Goal: Information Seeking & Learning: Learn about a topic

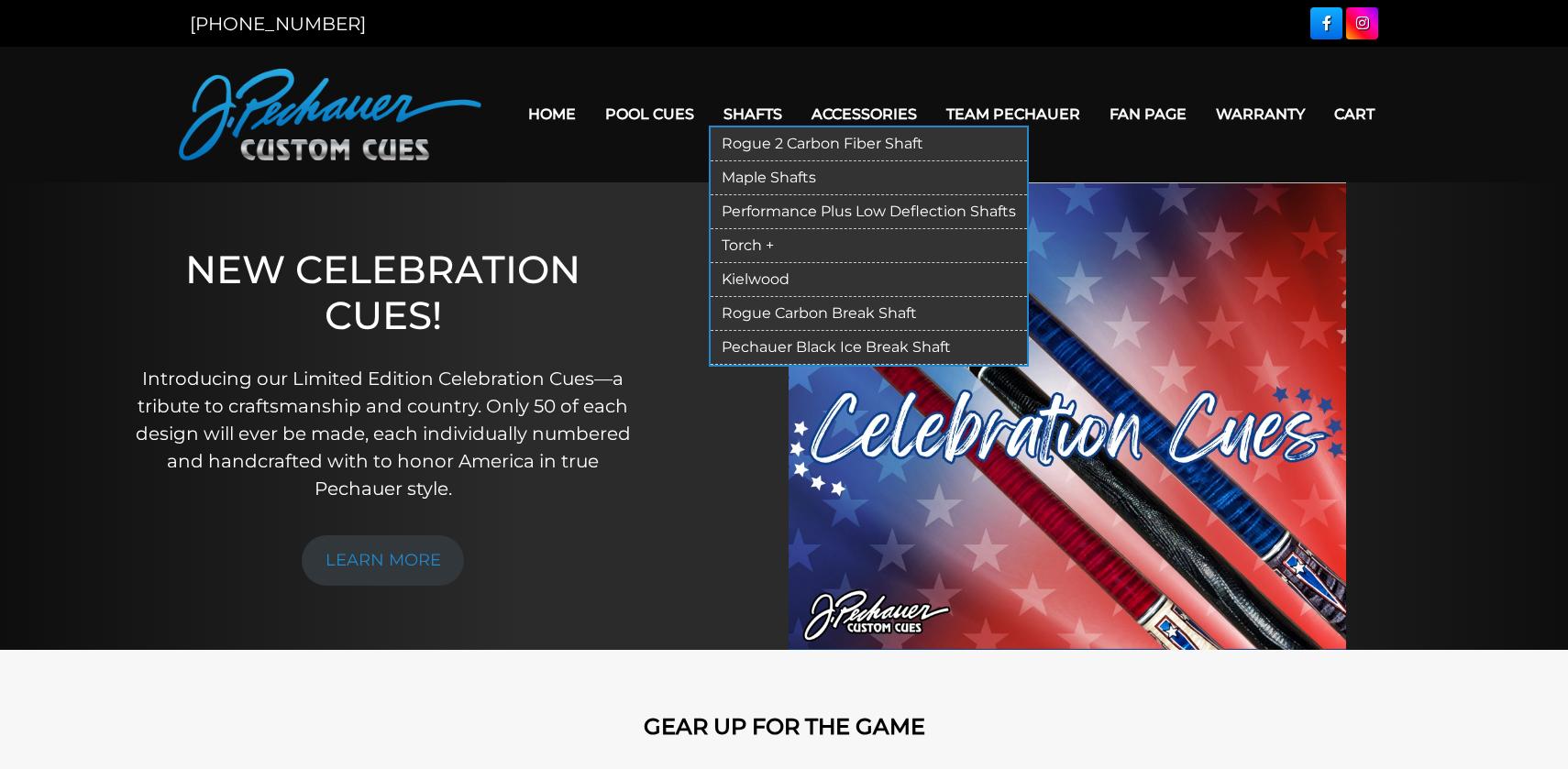
click at [771, 141] on link "Rogue 2 Carbon Fiber Shaft" at bounding box center [868, 144] width 317 height 34
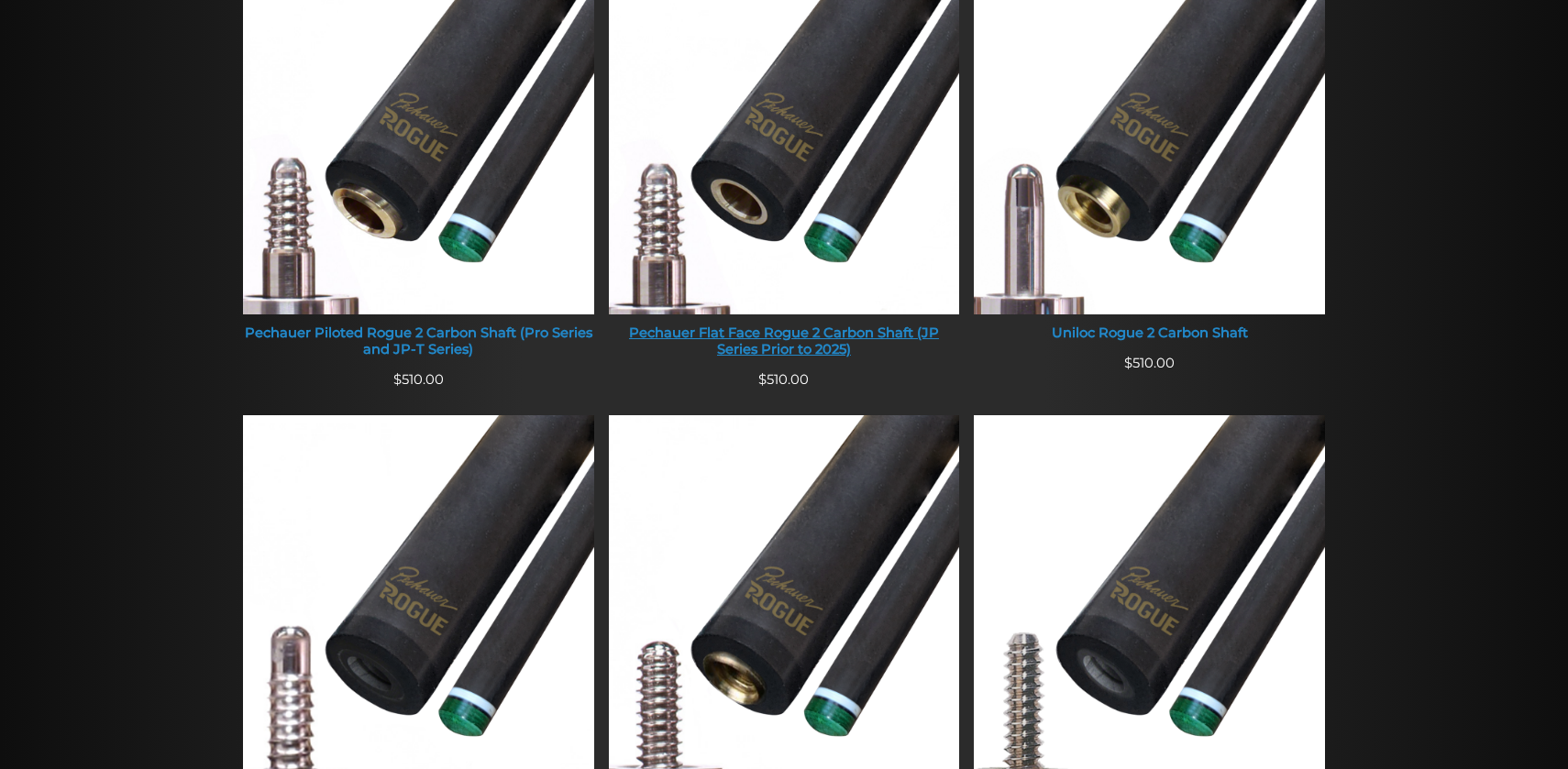
scroll to position [665, 0]
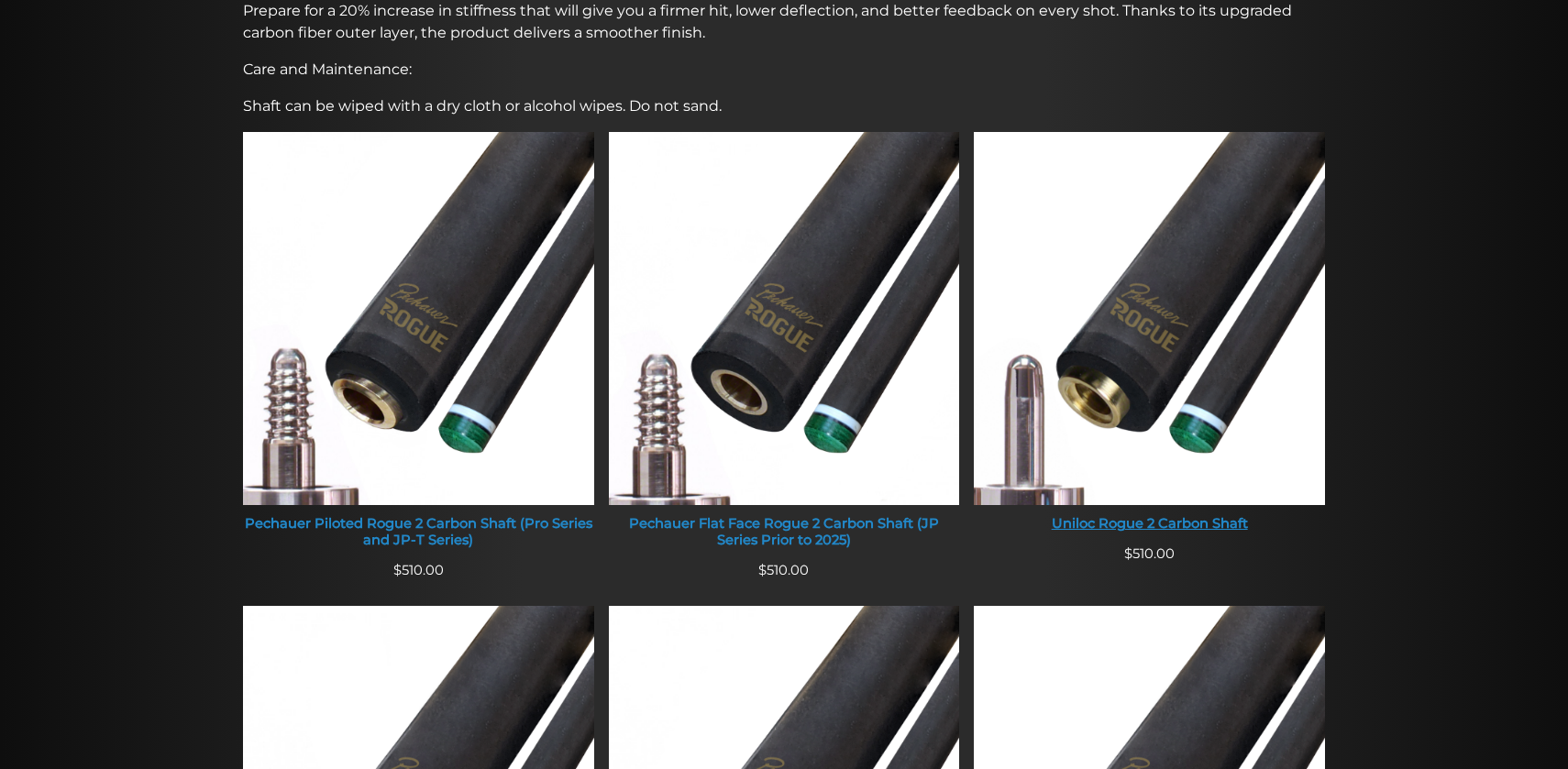
click at [1121, 399] on img at bounding box center [1149, 318] width 351 height 373
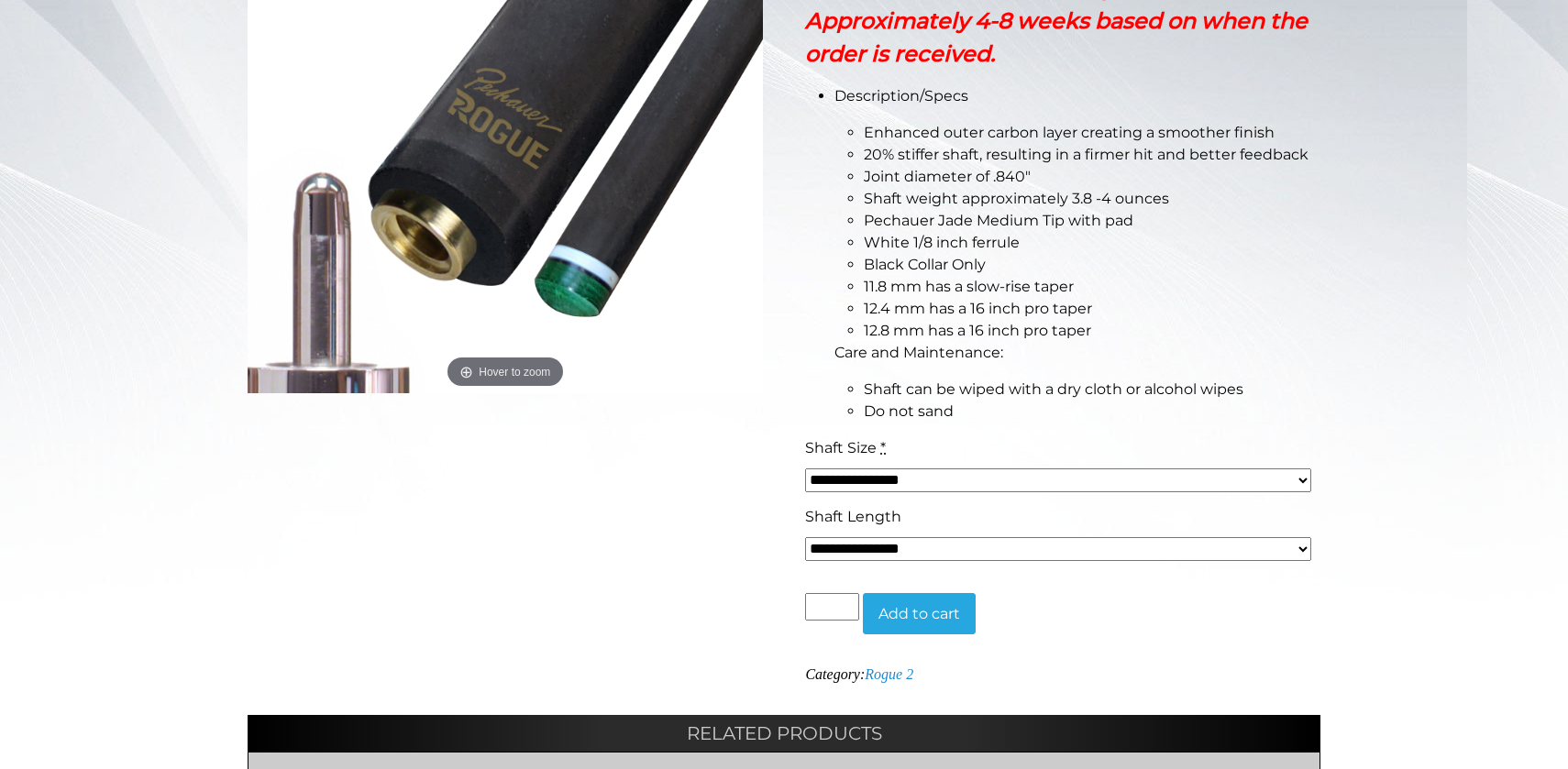
scroll to position [474, 0]
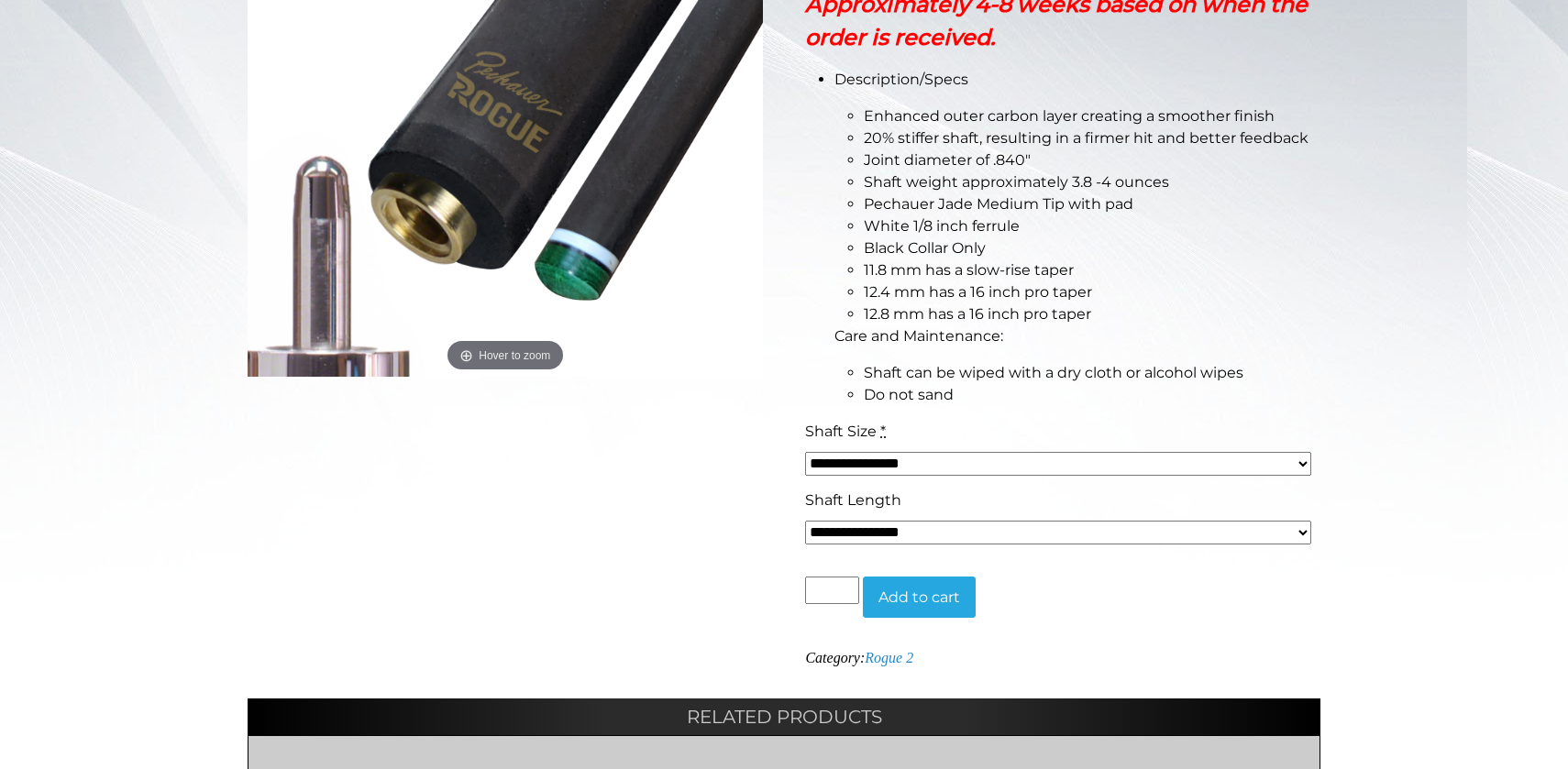
select select "*****"
click option "*******" at bounding box center [0, 0] width 0 height 0
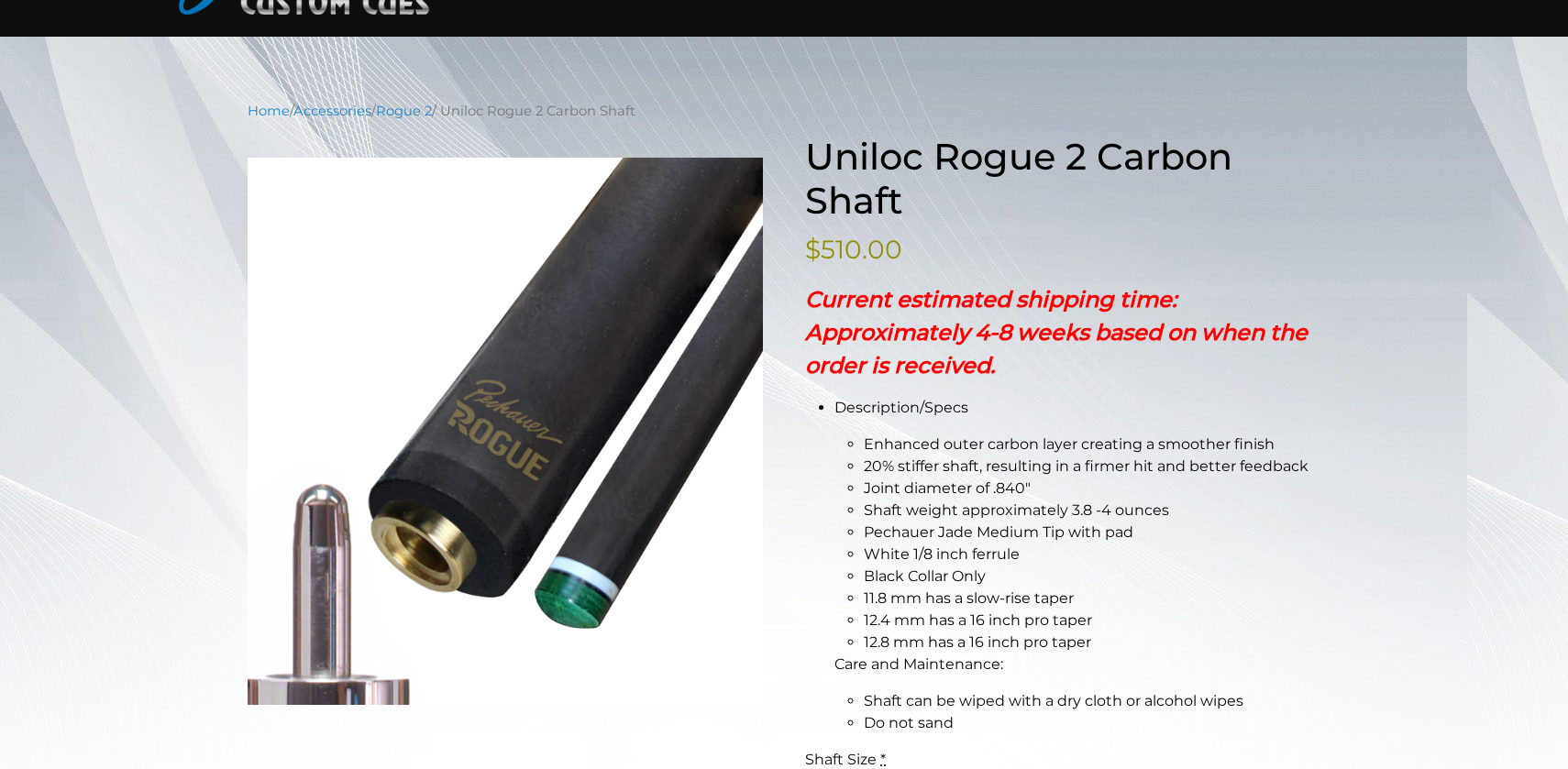
scroll to position [145, 0]
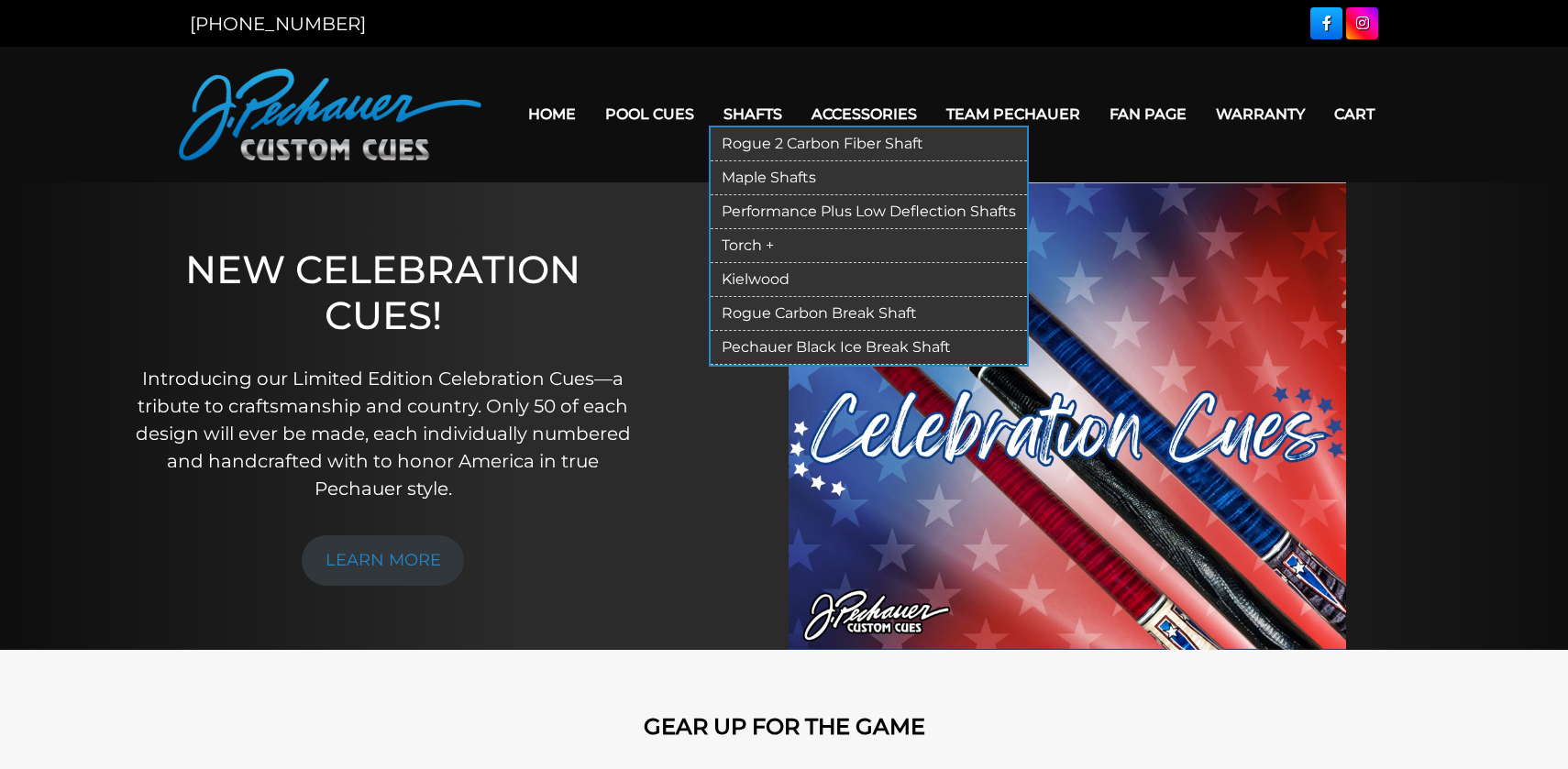
click at [752, 140] on link "Rogue 2 Carbon Fiber Shaft" at bounding box center [868, 144] width 317 height 34
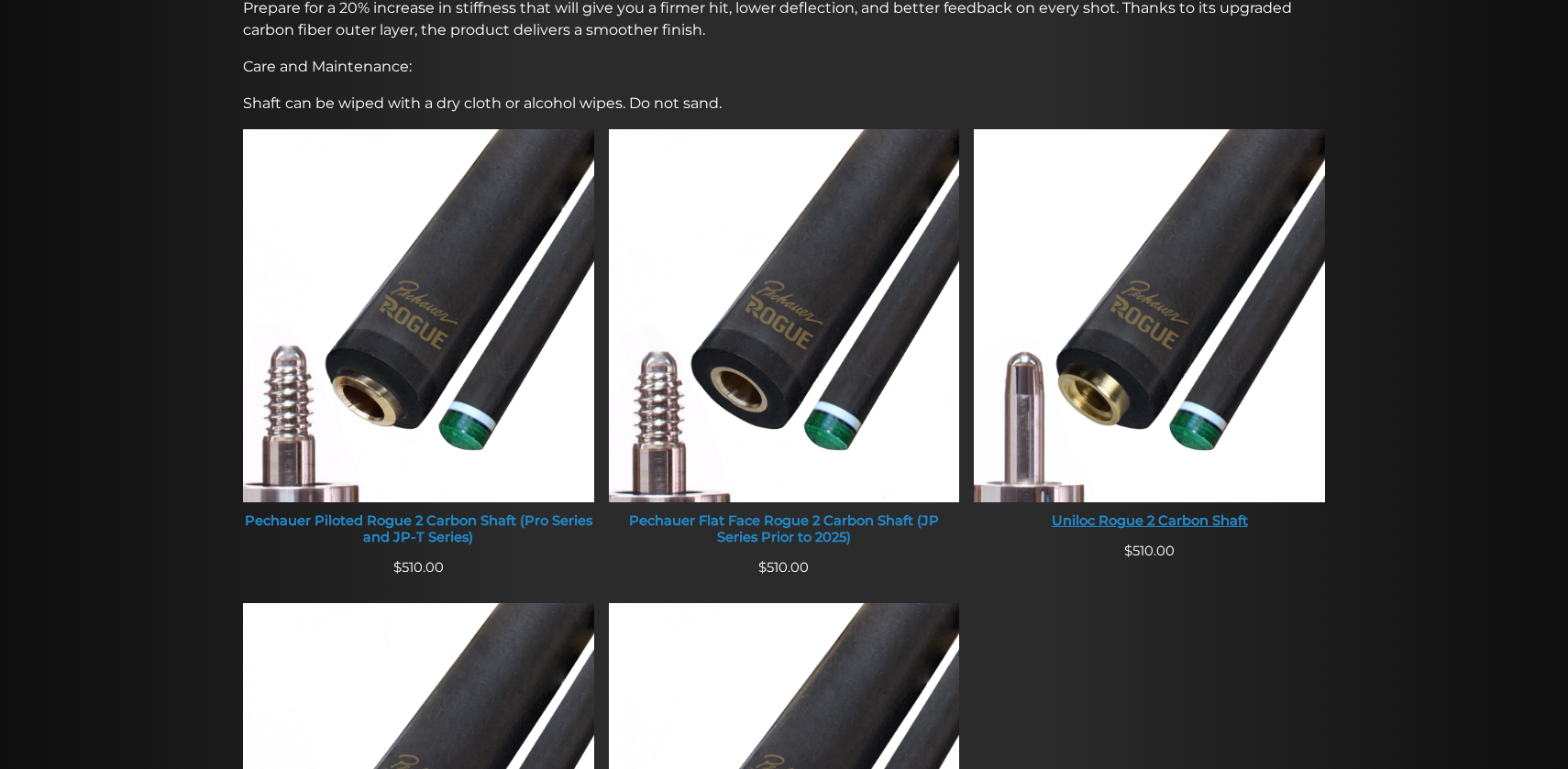
scroll to position [705, 0]
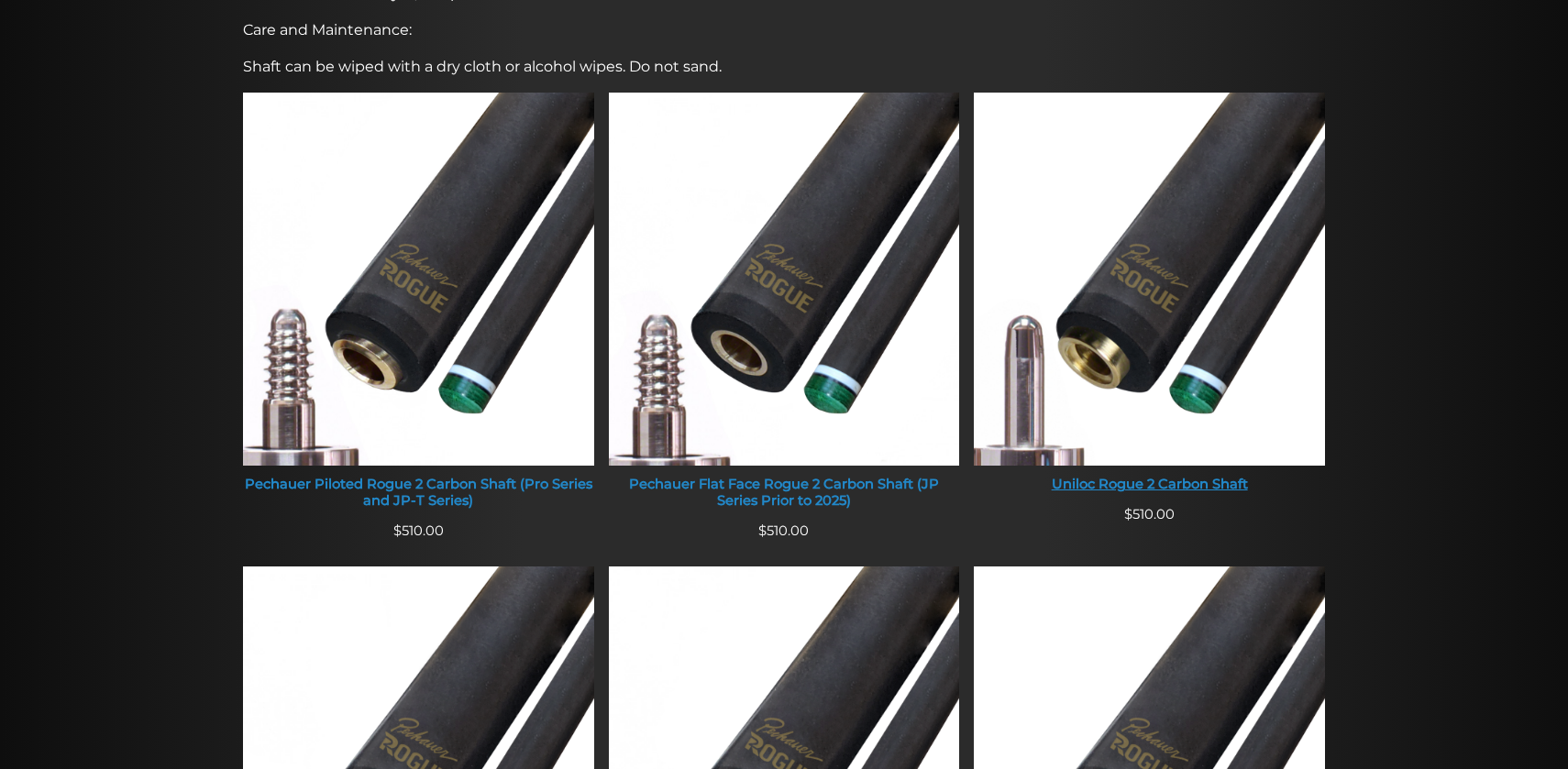
click at [1135, 387] on img at bounding box center [1149, 279] width 351 height 373
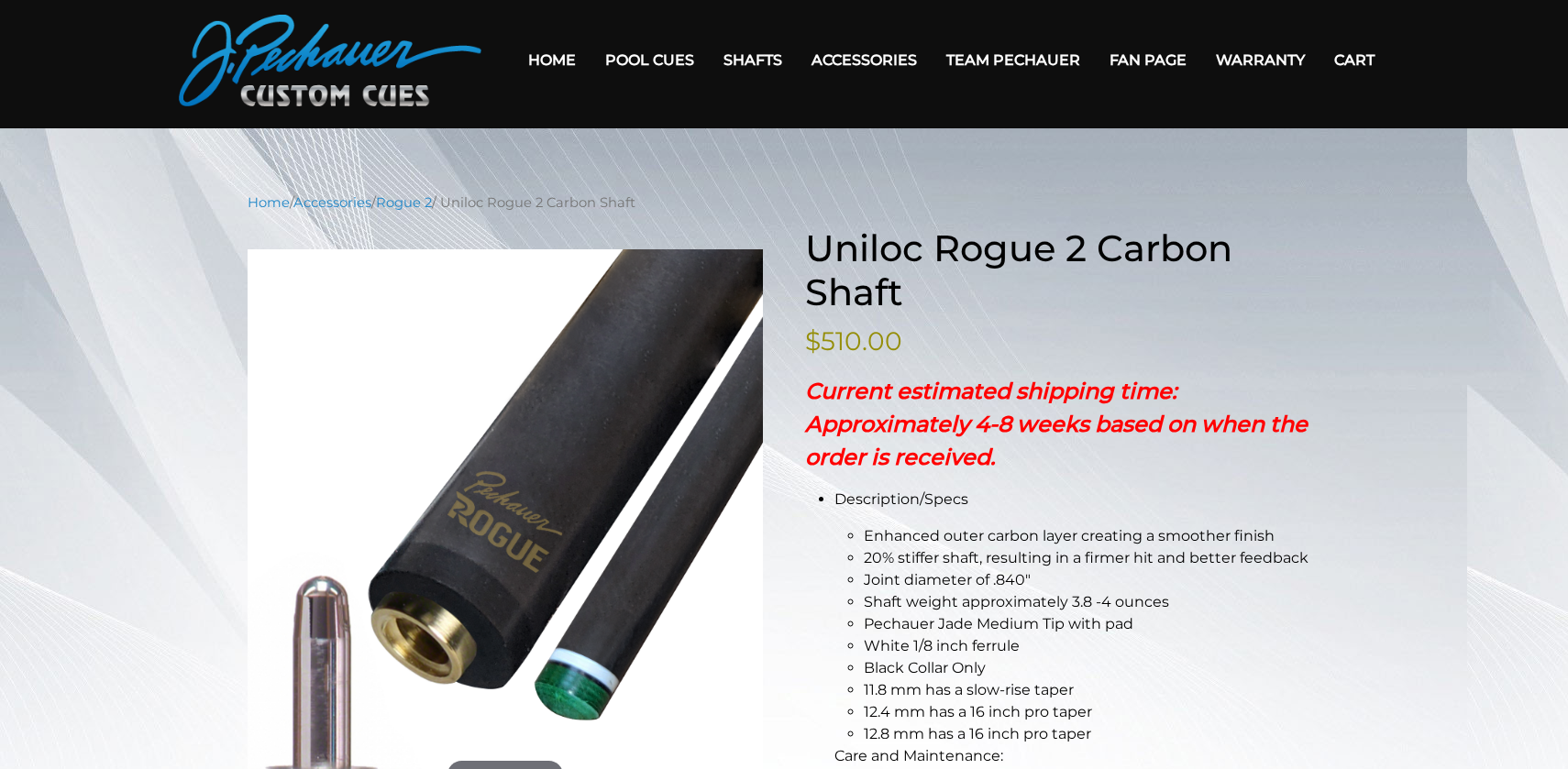
scroll to position [35, 0]
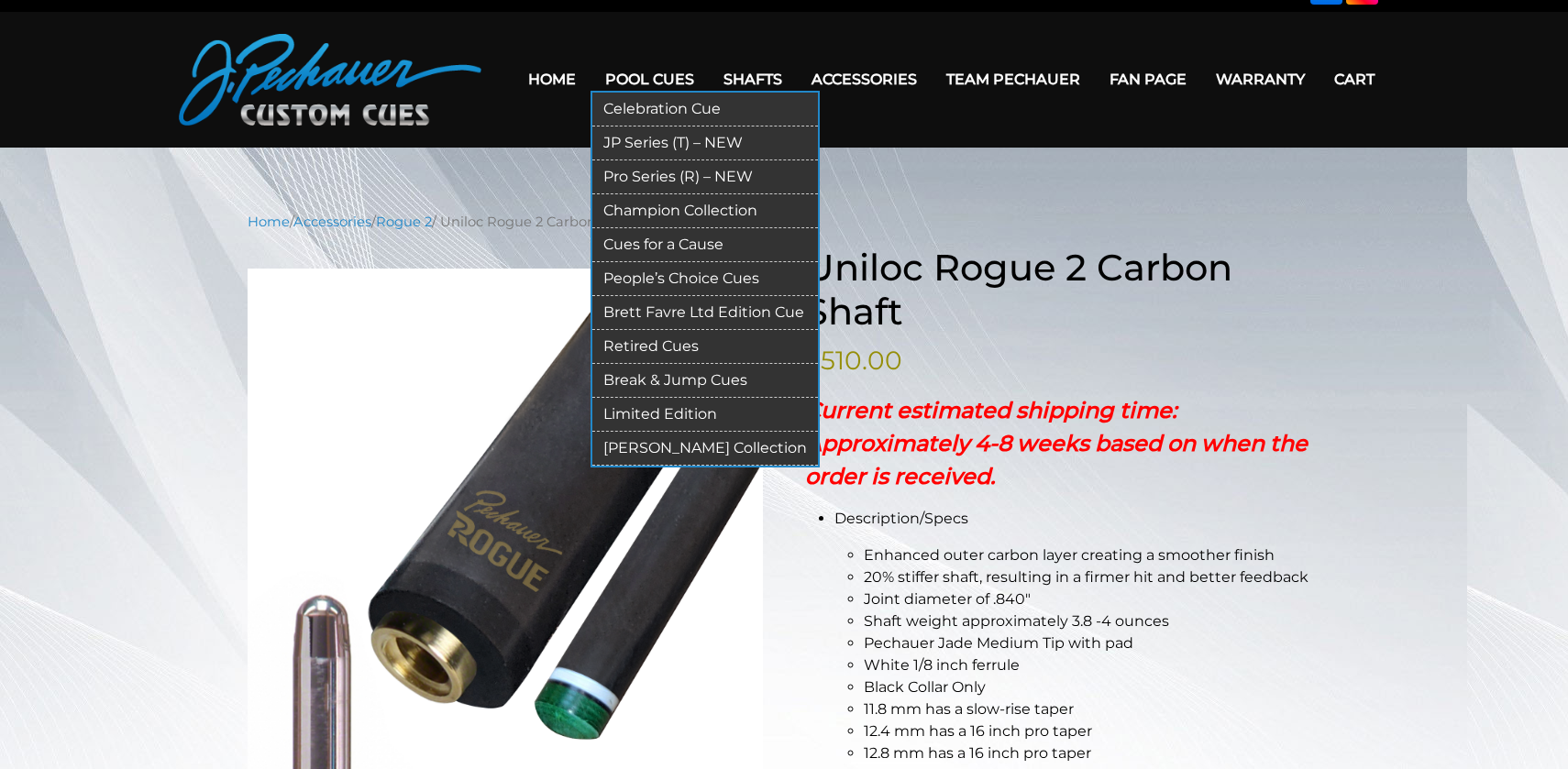
click at [638, 177] on link "Pro Series (R) – NEW" at bounding box center [705, 177] width 225 height 34
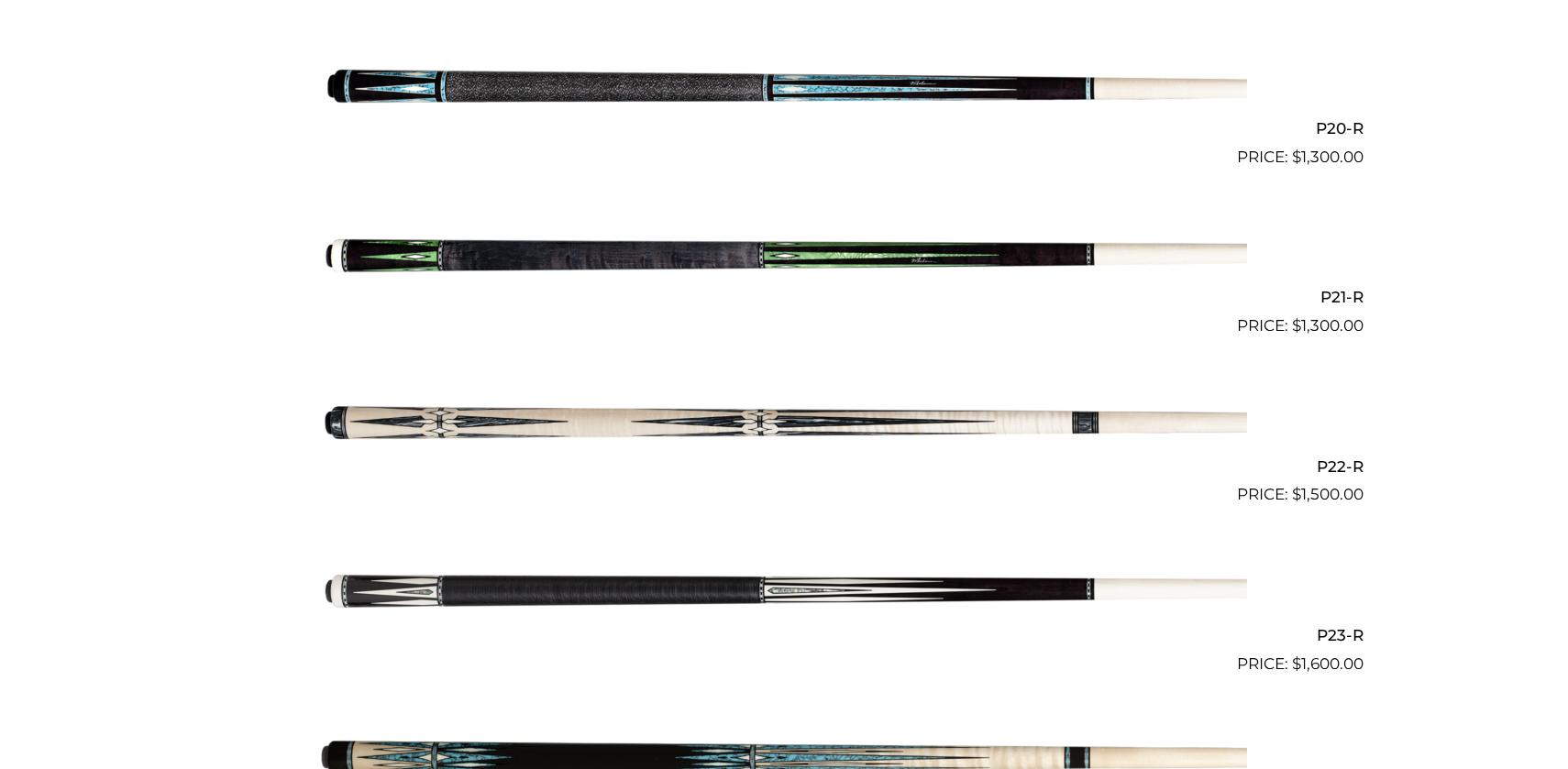
scroll to position [3791, 0]
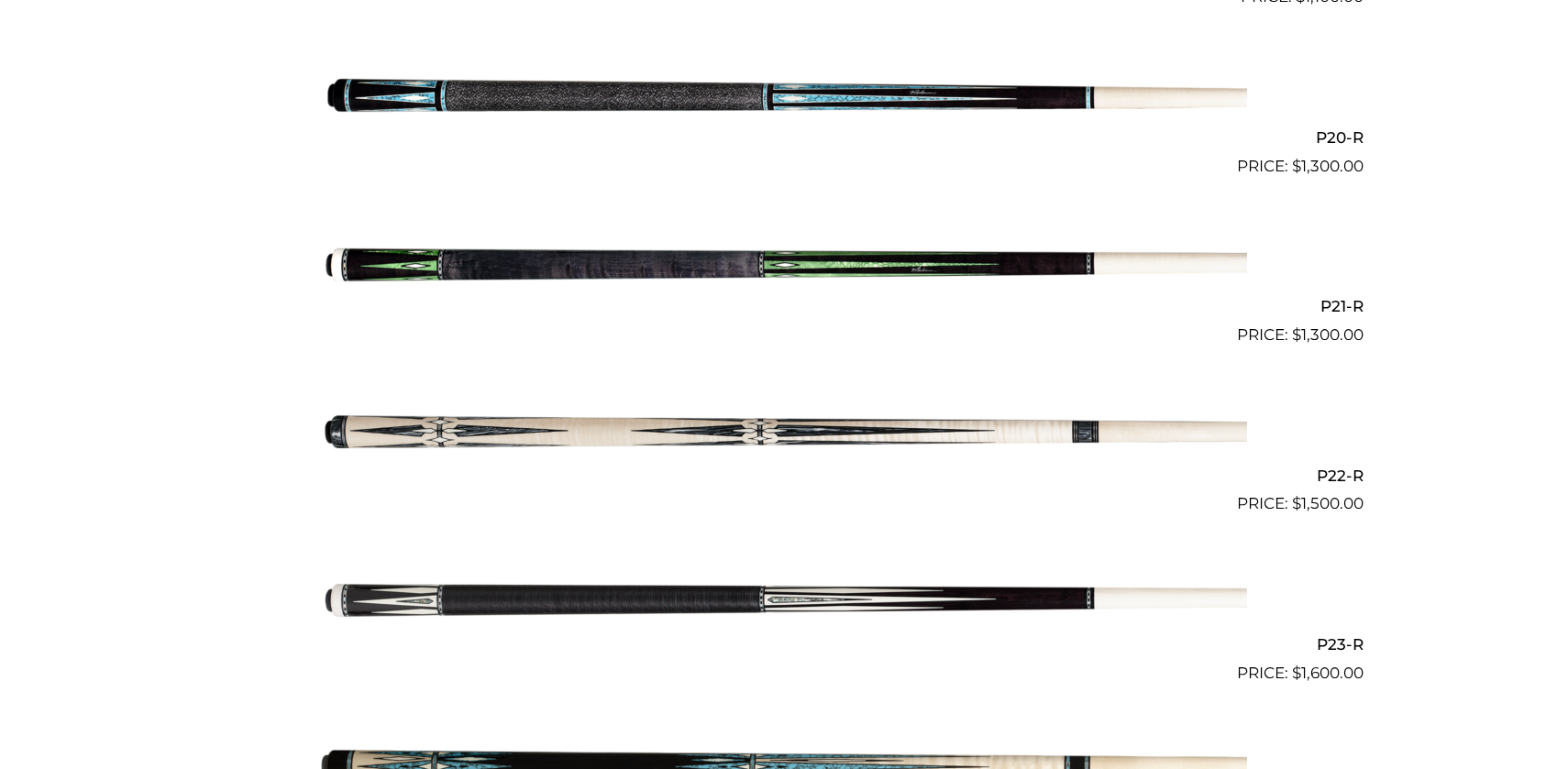
click at [638, 266] on img at bounding box center [784, 263] width 926 height 154
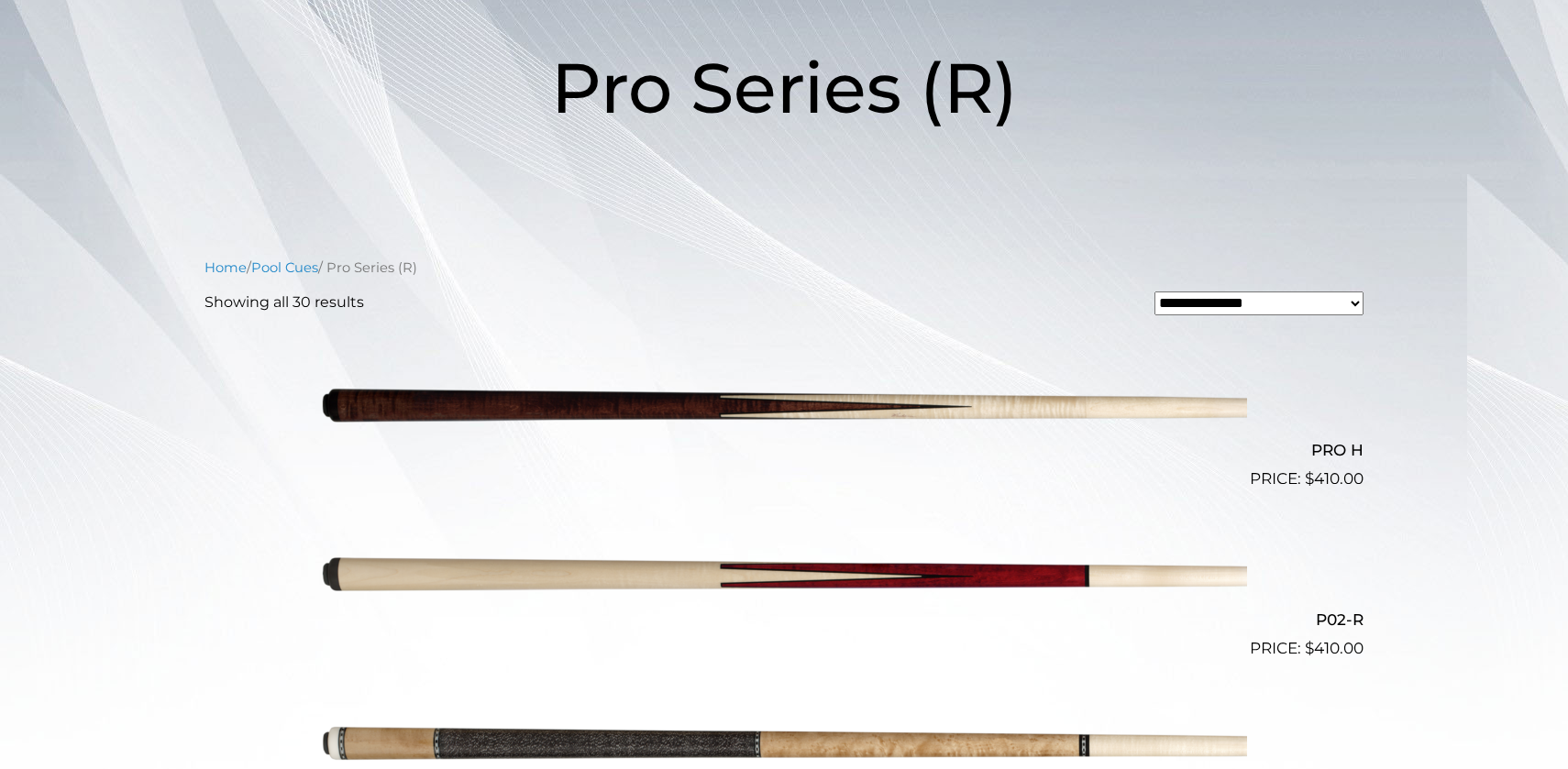
scroll to position [0, 0]
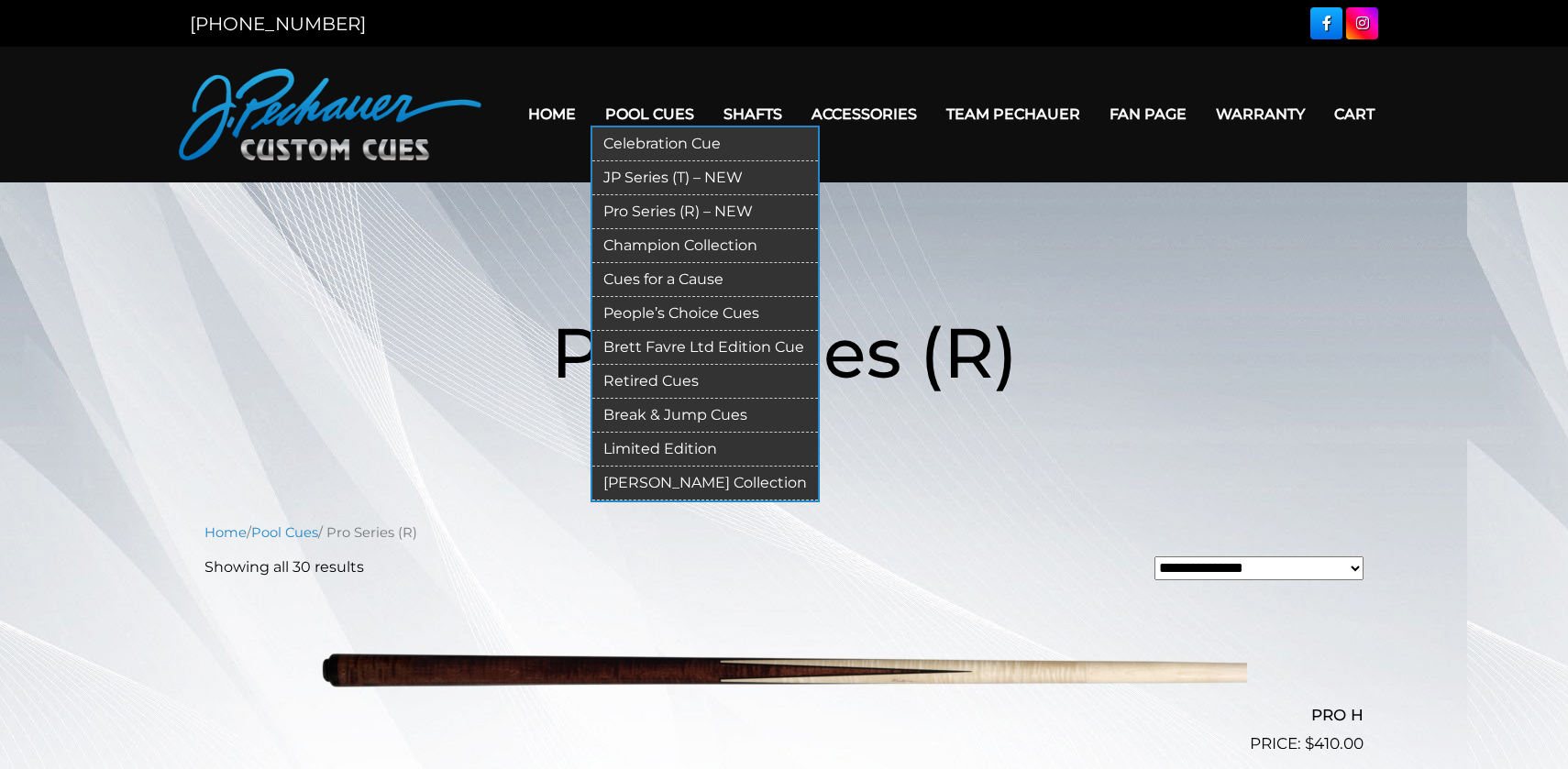
click at [638, 250] on link "Champion Collection" at bounding box center [705, 246] width 225 height 34
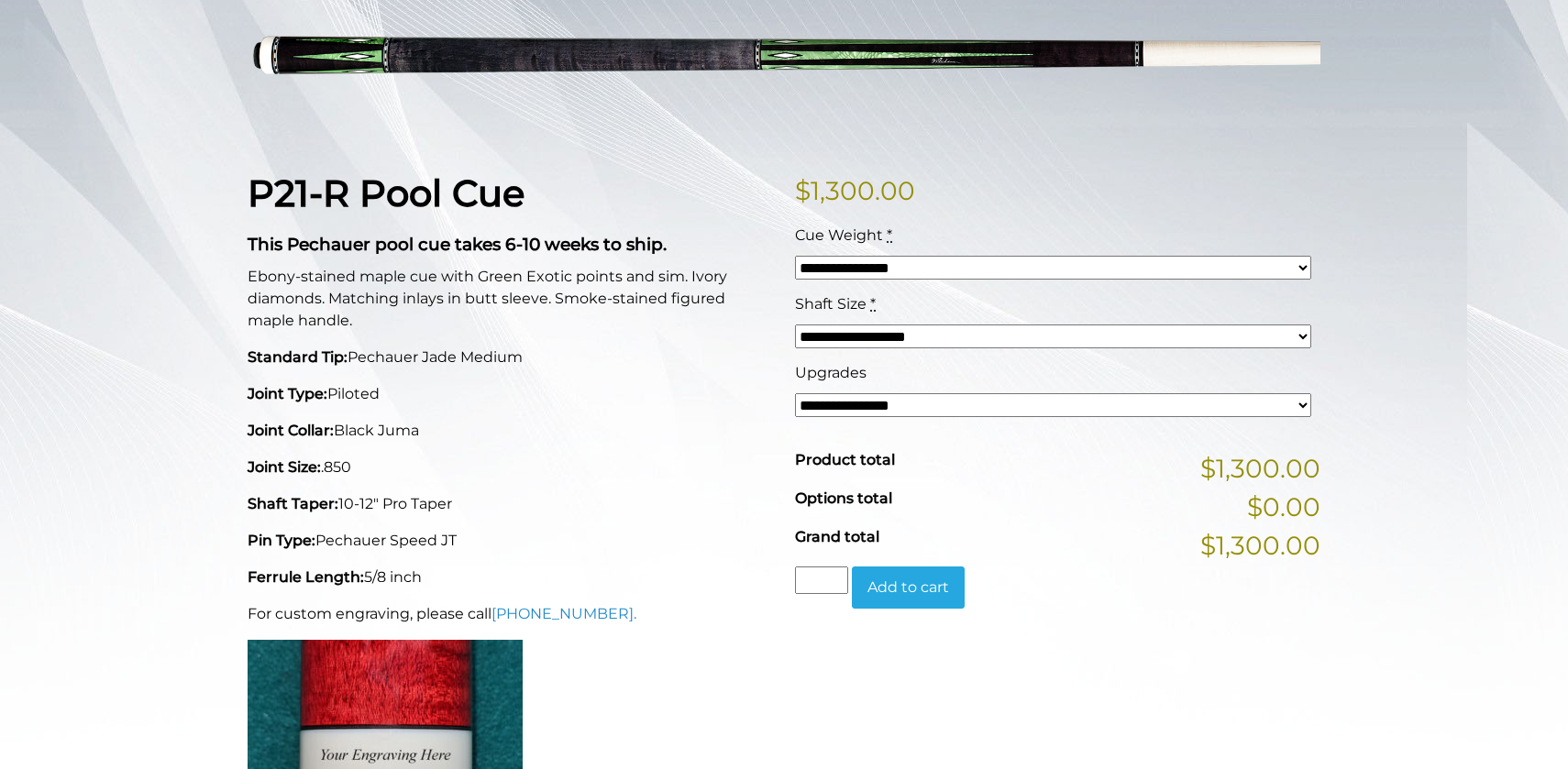
scroll to position [225, 0]
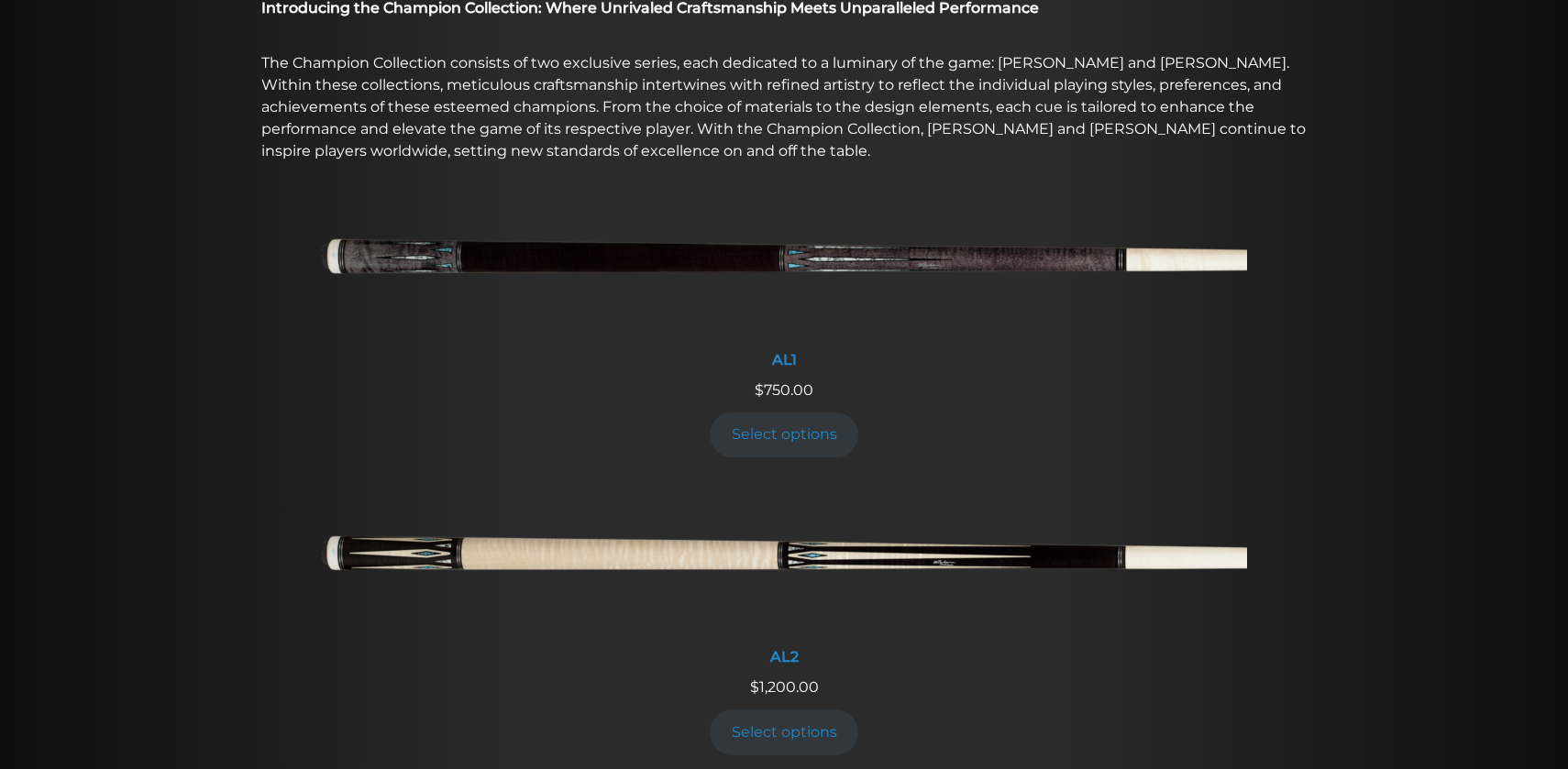
scroll to position [566, 0]
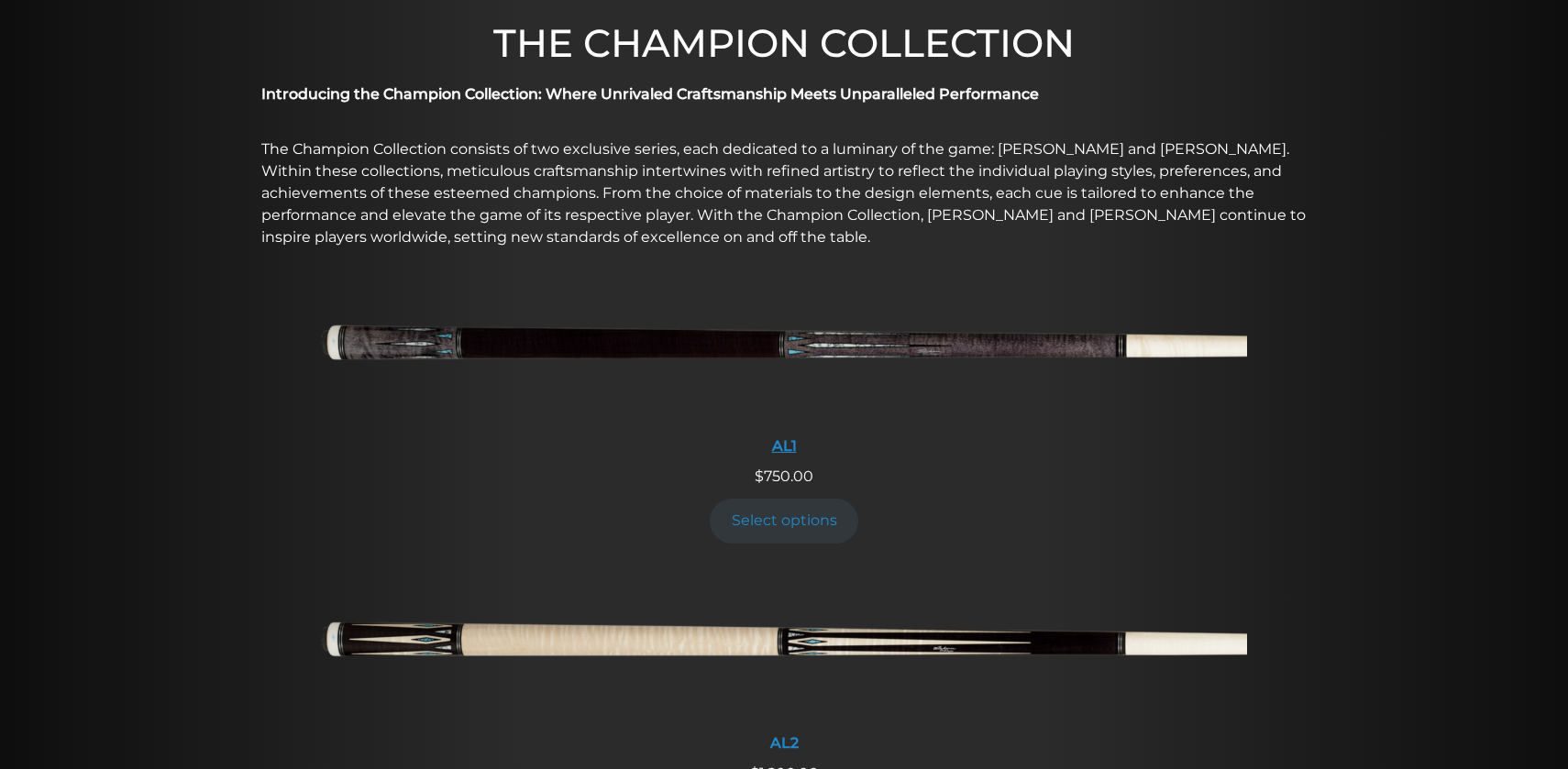
click at [583, 342] on img at bounding box center [784, 349] width 926 height 154
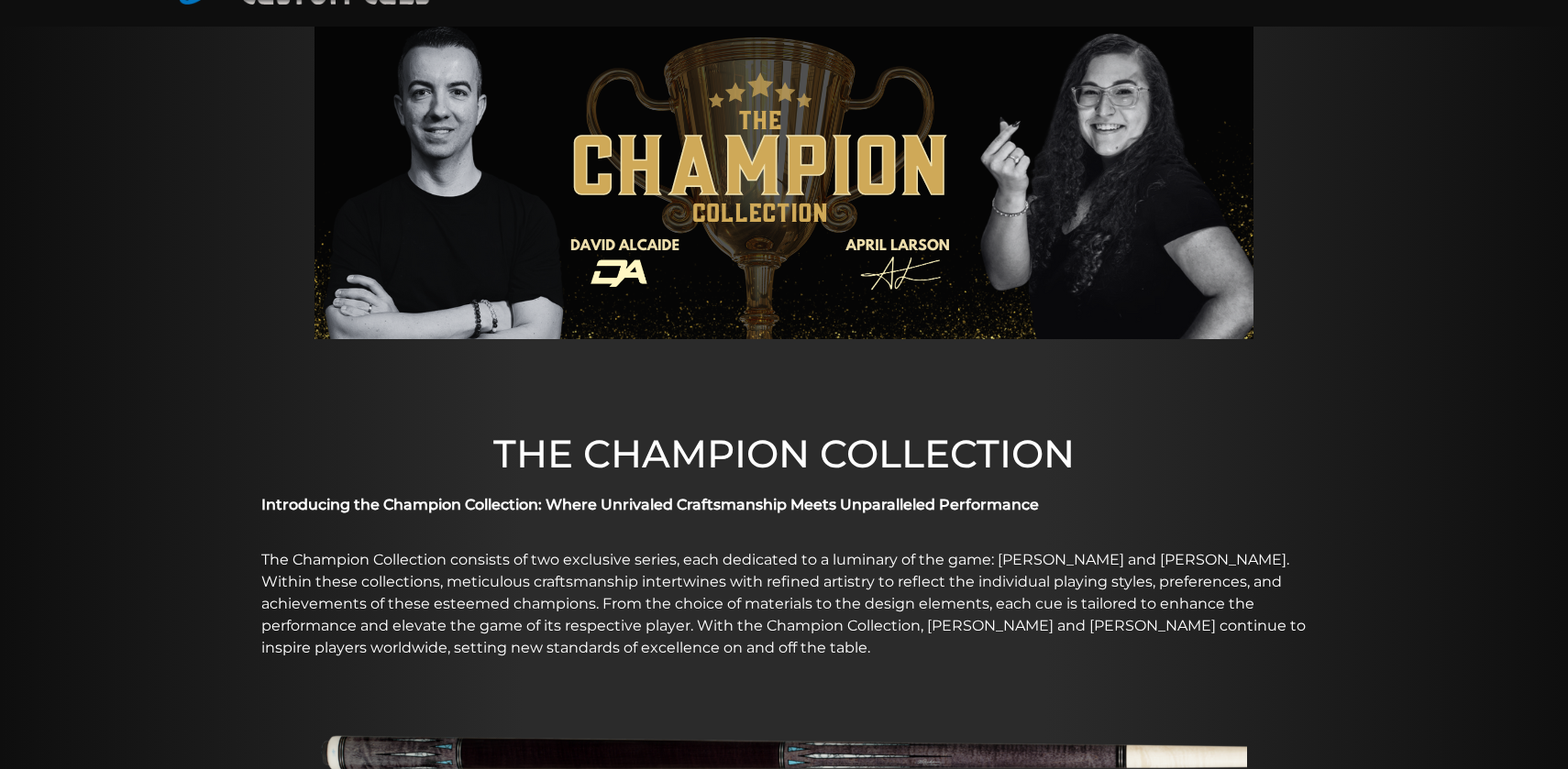
scroll to position [0, 0]
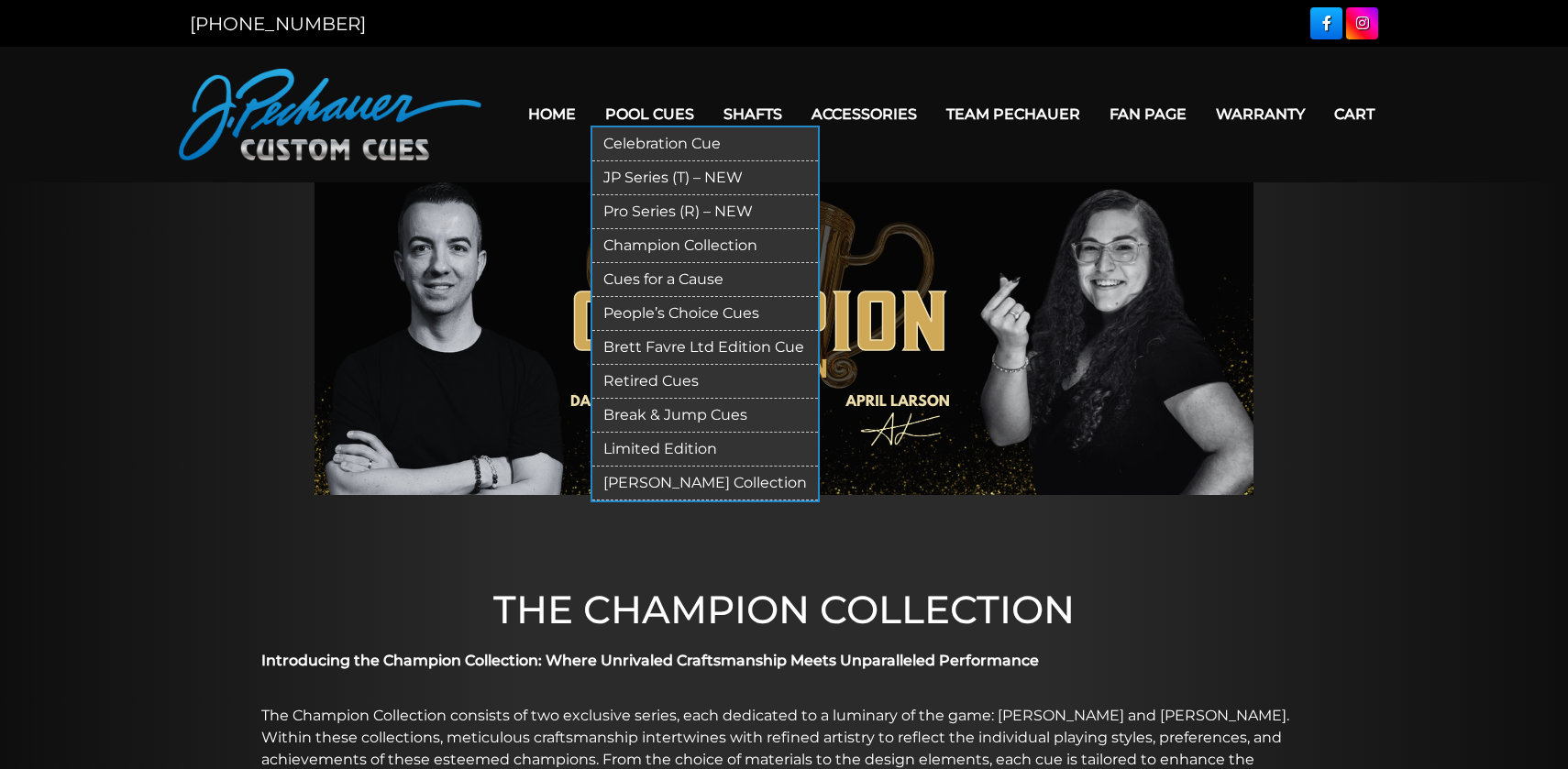
click at [663, 341] on link "Brett Favre Ltd Edition Cue" at bounding box center [705, 348] width 225 height 34
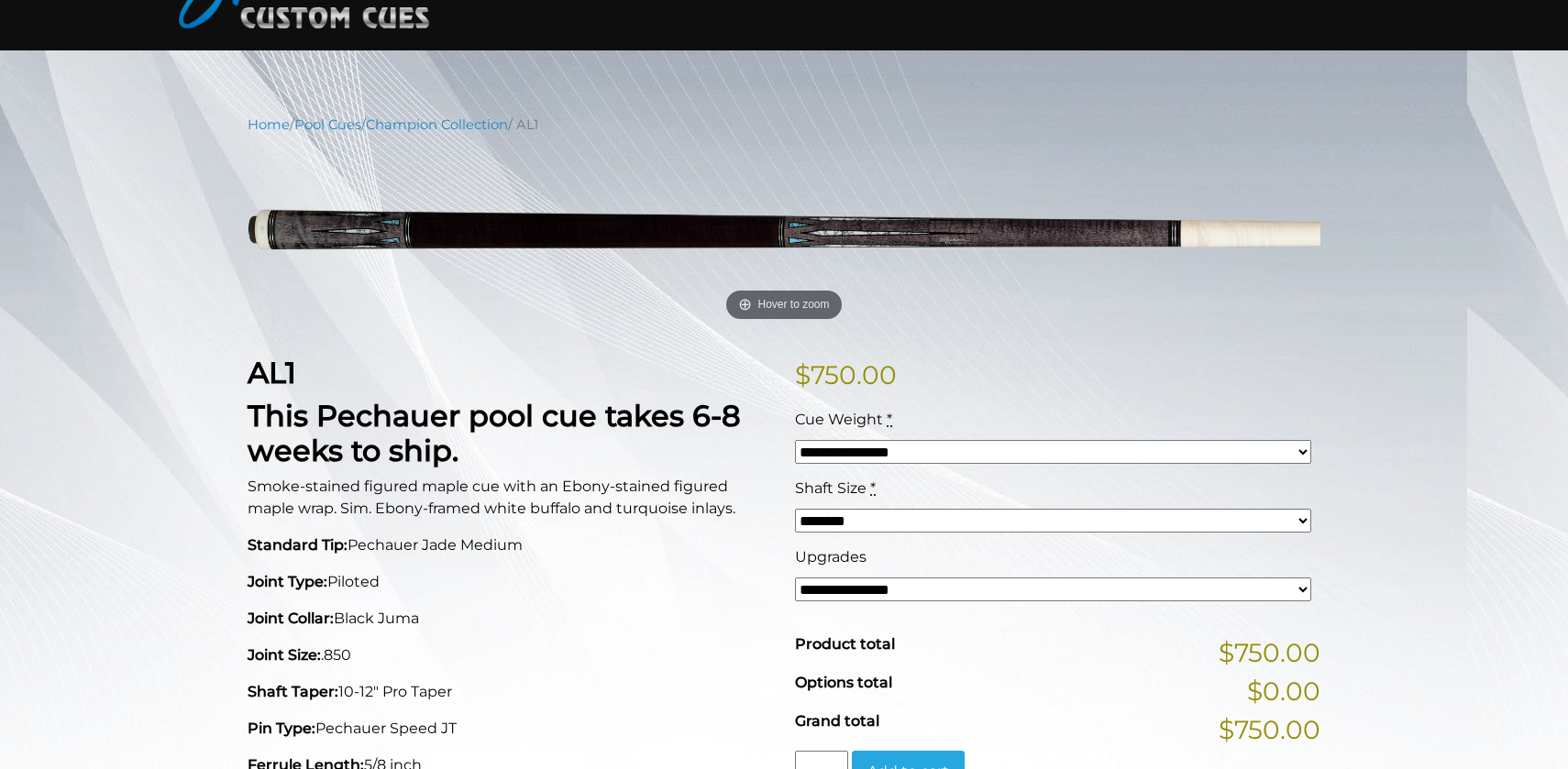
scroll to position [135, 0]
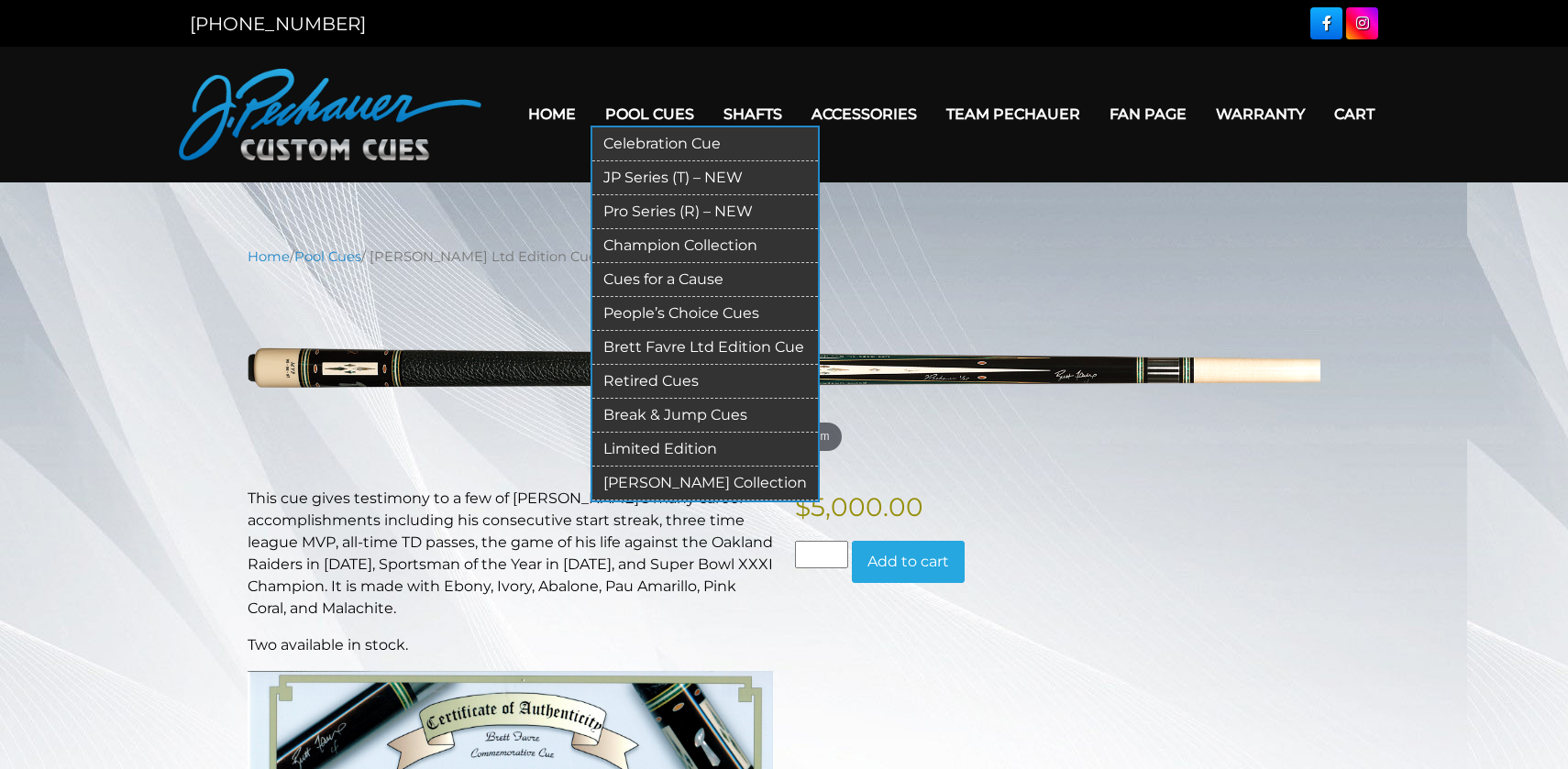
click at [644, 451] on link "Limited Edition" at bounding box center [705, 449] width 225 height 34
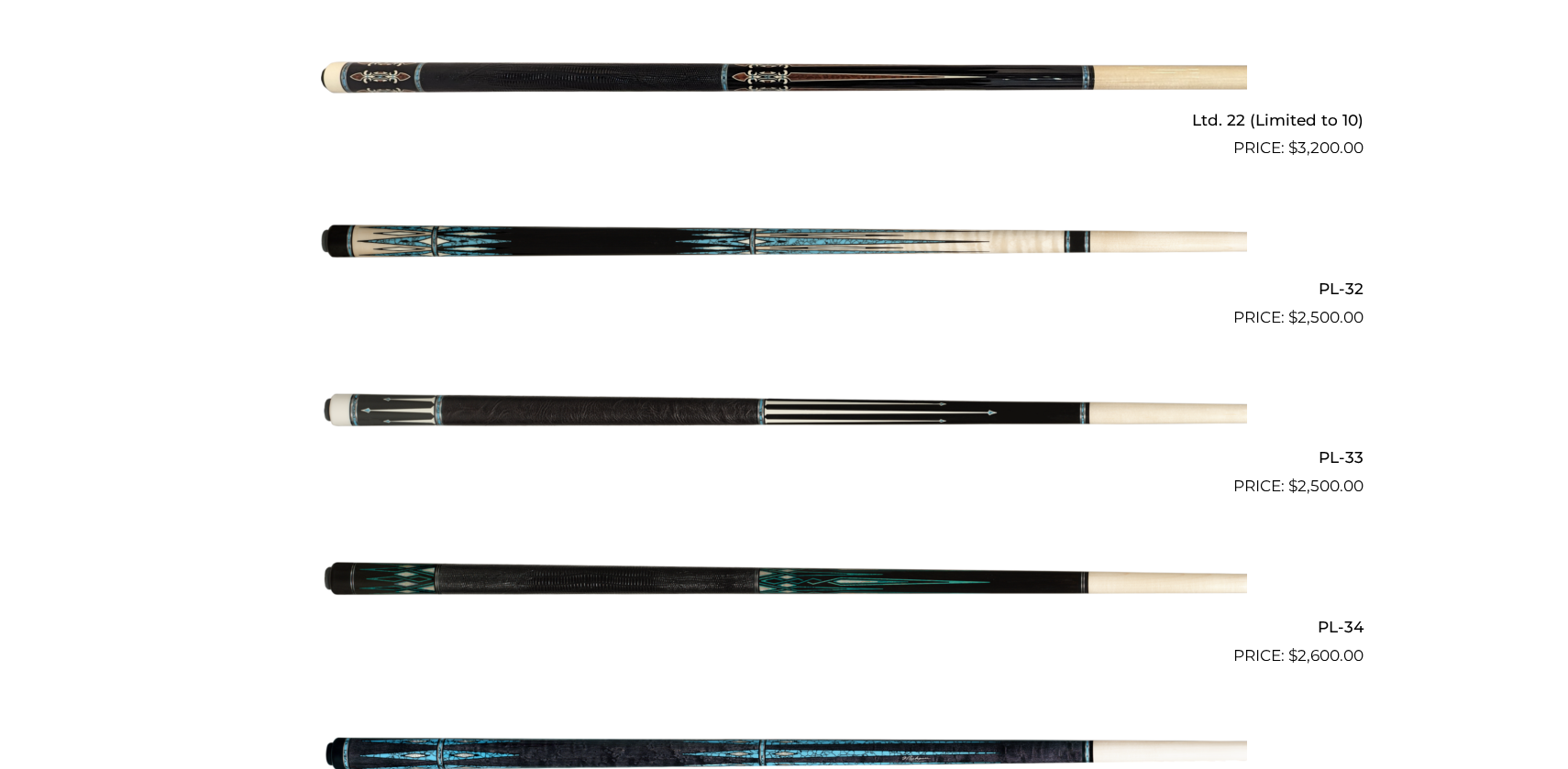
scroll to position [1155, 0]
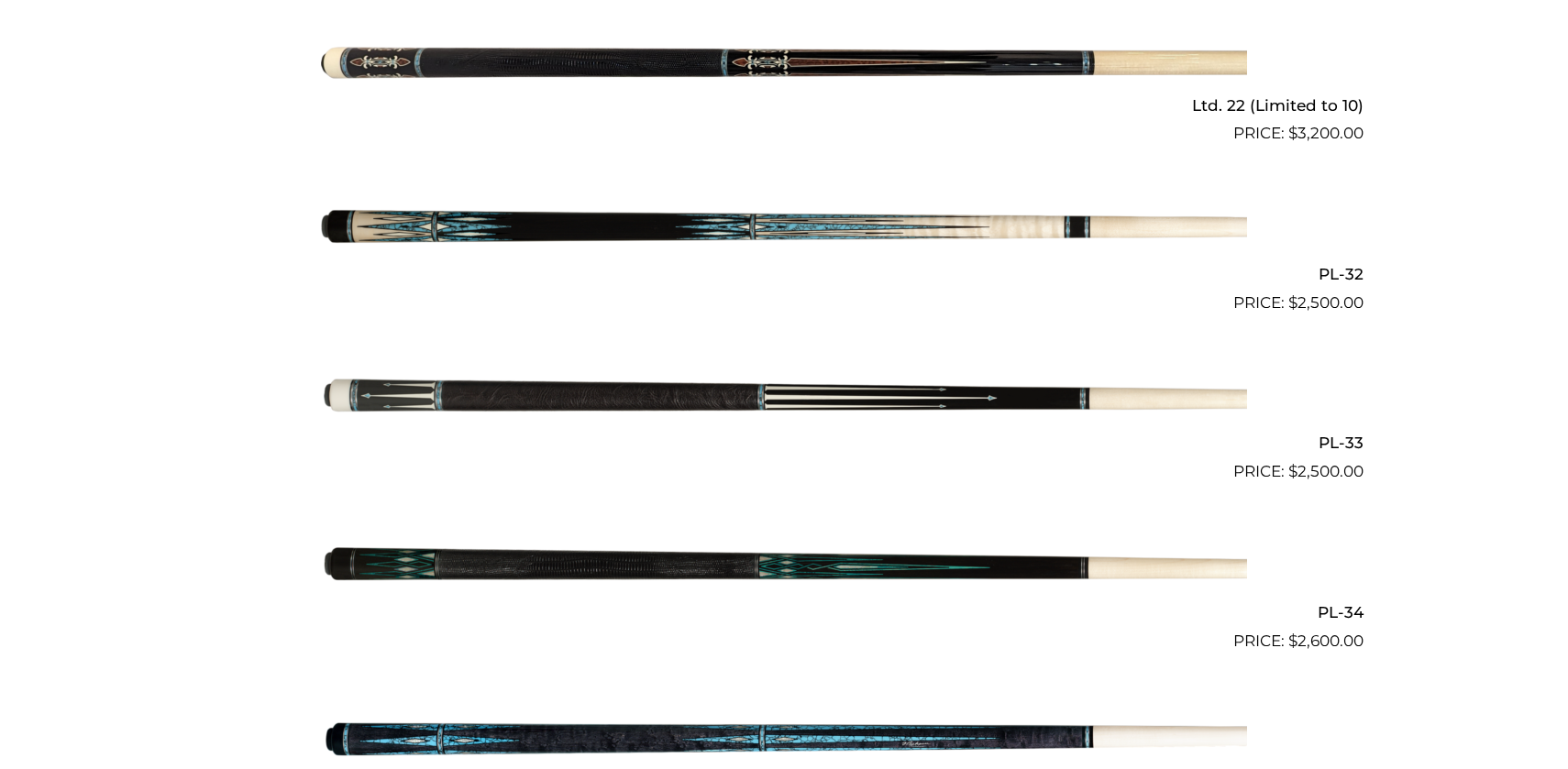
click at [610, 402] on img at bounding box center [784, 400] width 926 height 154
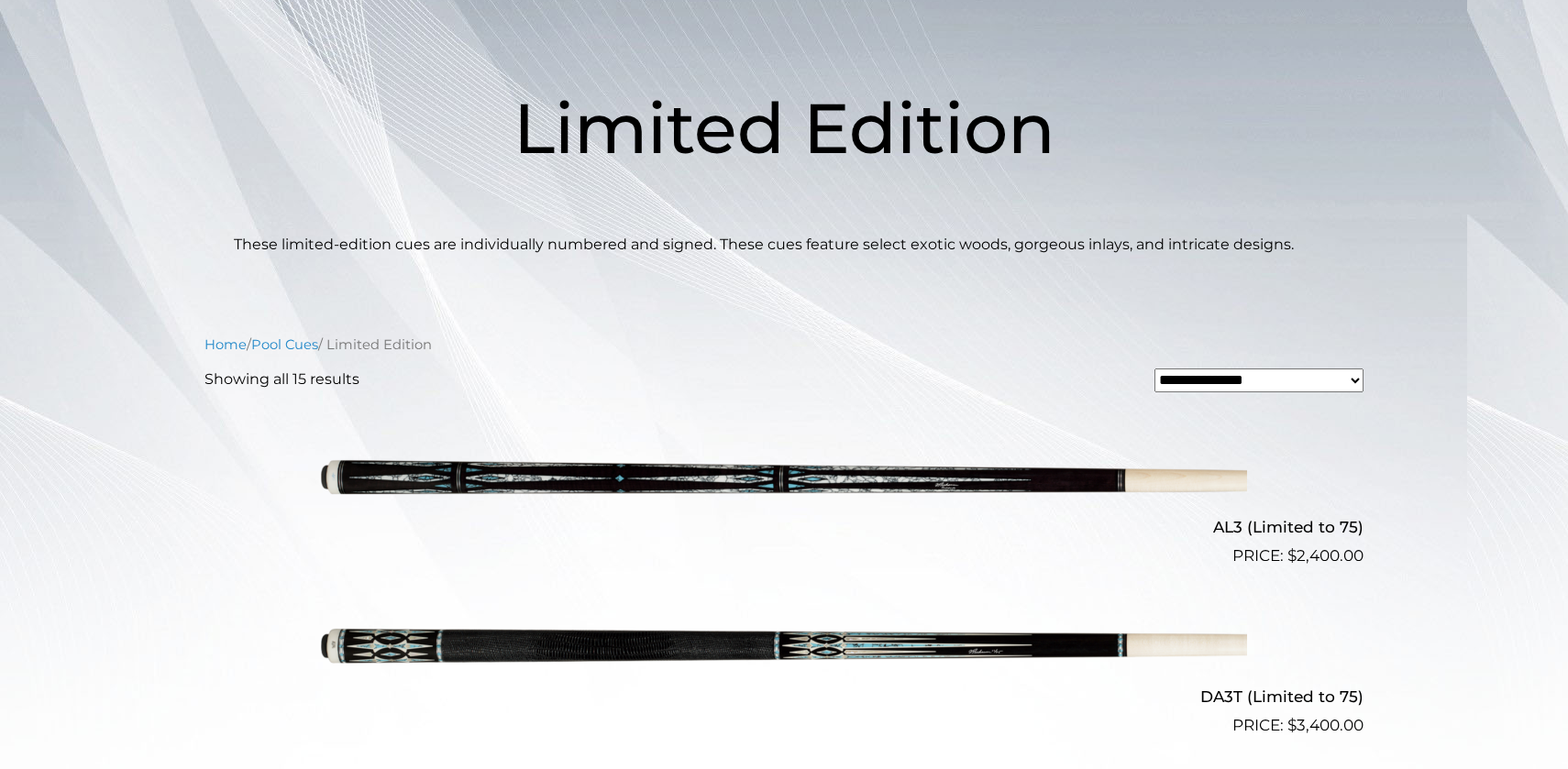
scroll to position [0, 0]
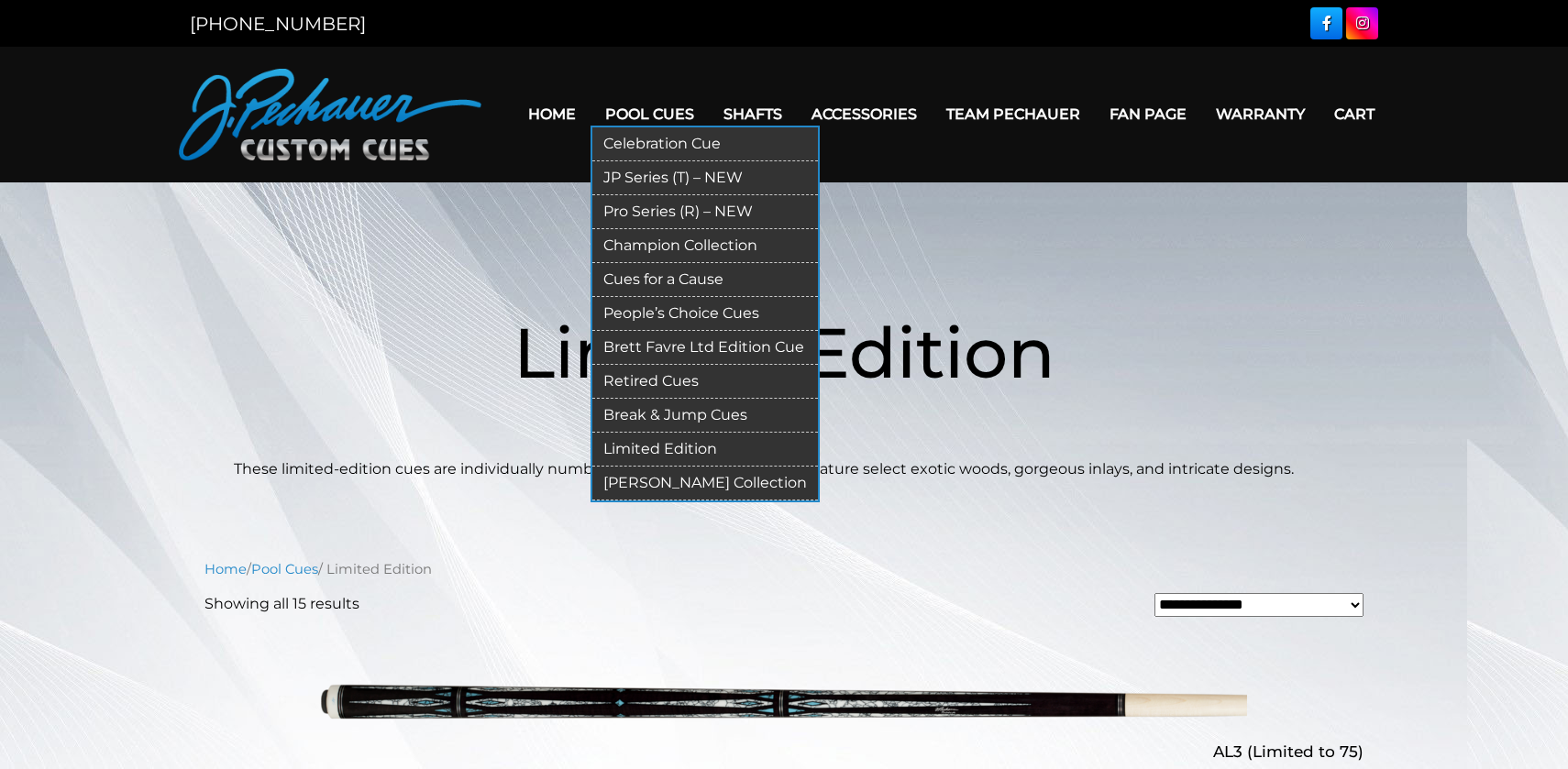
click at [629, 479] on link "[PERSON_NAME] Collection" at bounding box center [705, 483] width 225 height 34
